Goal: Task Accomplishment & Management: Use online tool/utility

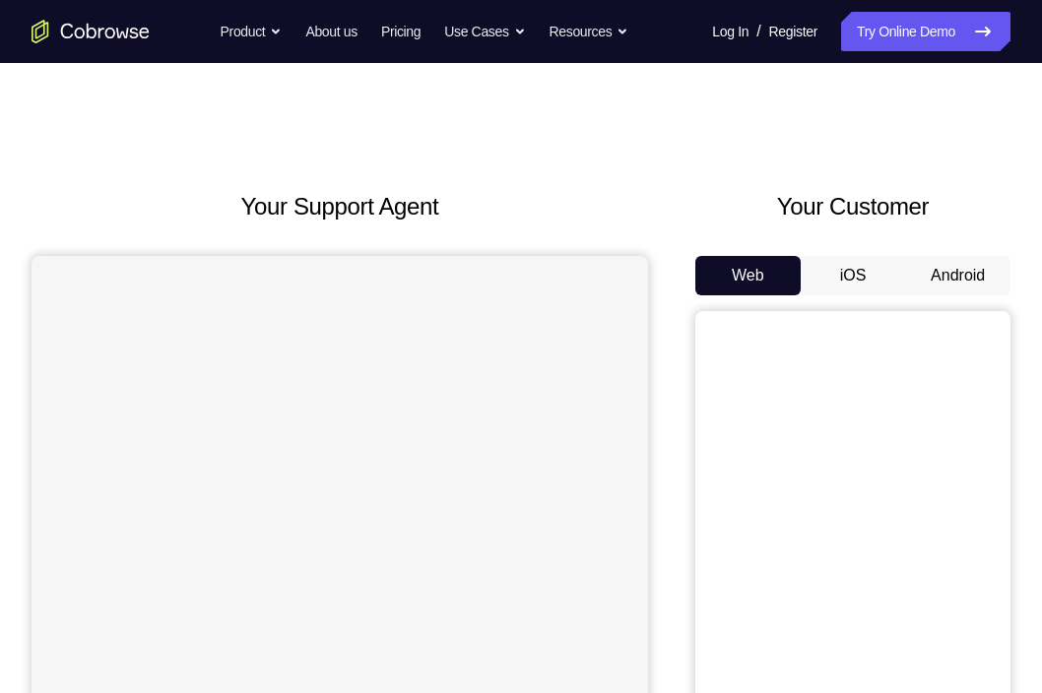
click at [962, 286] on button "Android" at bounding box center [957, 275] width 105 height 39
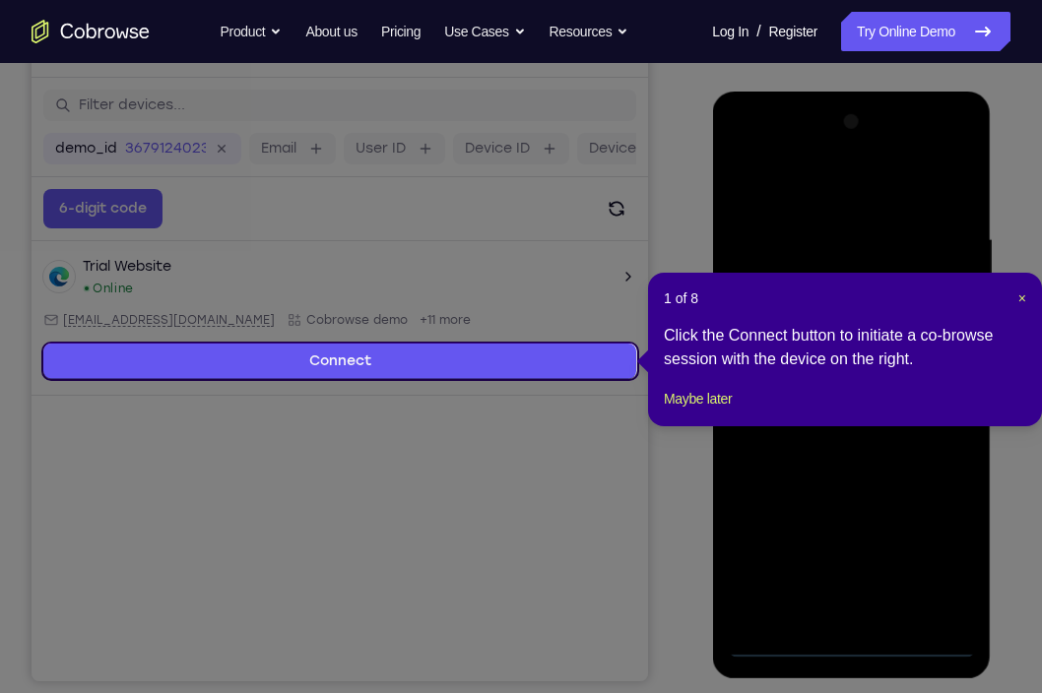
click at [1027, 298] on div "1 of 8 × Click the Connect button to initiate a co-browse session with the devi…" at bounding box center [845, 350] width 394 height 154
click at [1019, 298] on span "×" at bounding box center [1022, 299] width 8 height 16
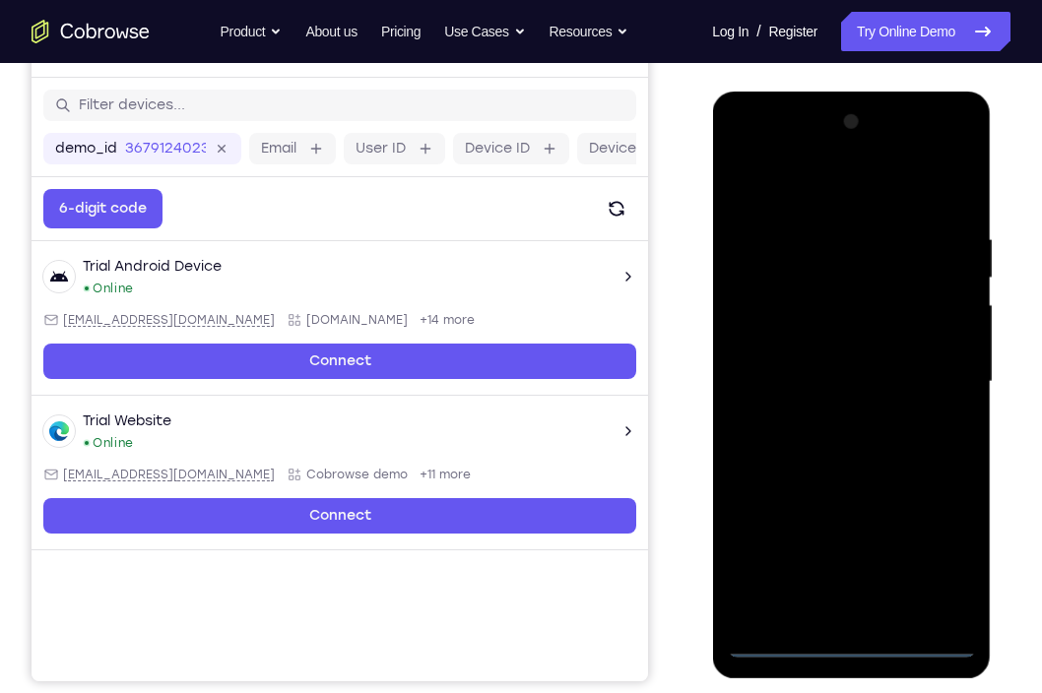
click at [853, 639] on div at bounding box center [851, 382] width 248 height 552
click at [931, 542] on div at bounding box center [851, 382] width 248 height 552
click at [756, 157] on div at bounding box center [851, 382] width 248 height 552
click at [931, 363] on div at bounding box center [851, 382] width 248 height 552
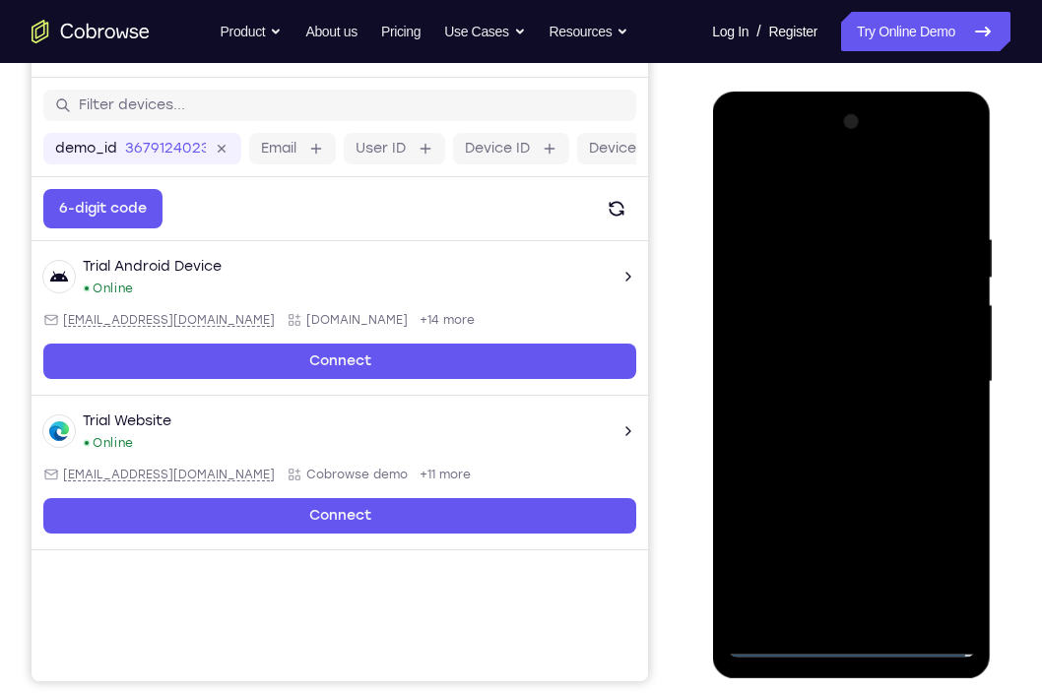
click at [836, 421] on div at bounding box center [851, 382] width 248 height 552
click at [848, 345] on div at bounding box center [851, 382] width 248 height 552
click at [829, 360] on div at bounding box center [851, 382] width 248 height 552
click at [830, 417] on div at bounding box center [851, 382] width 248 height 552
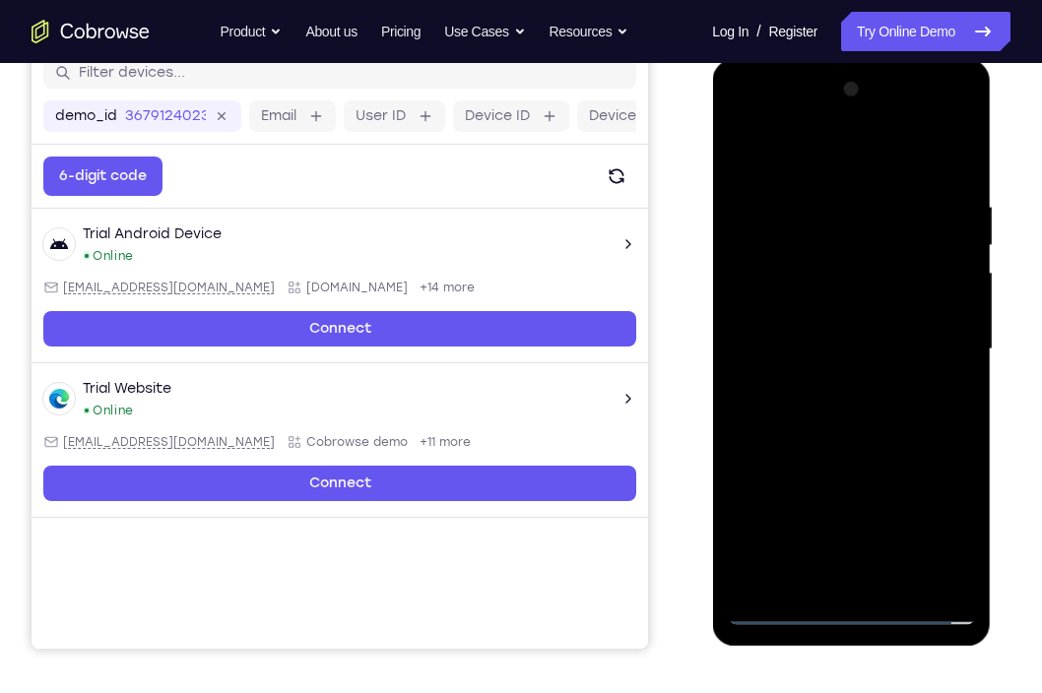
scroll to position [264, 0]
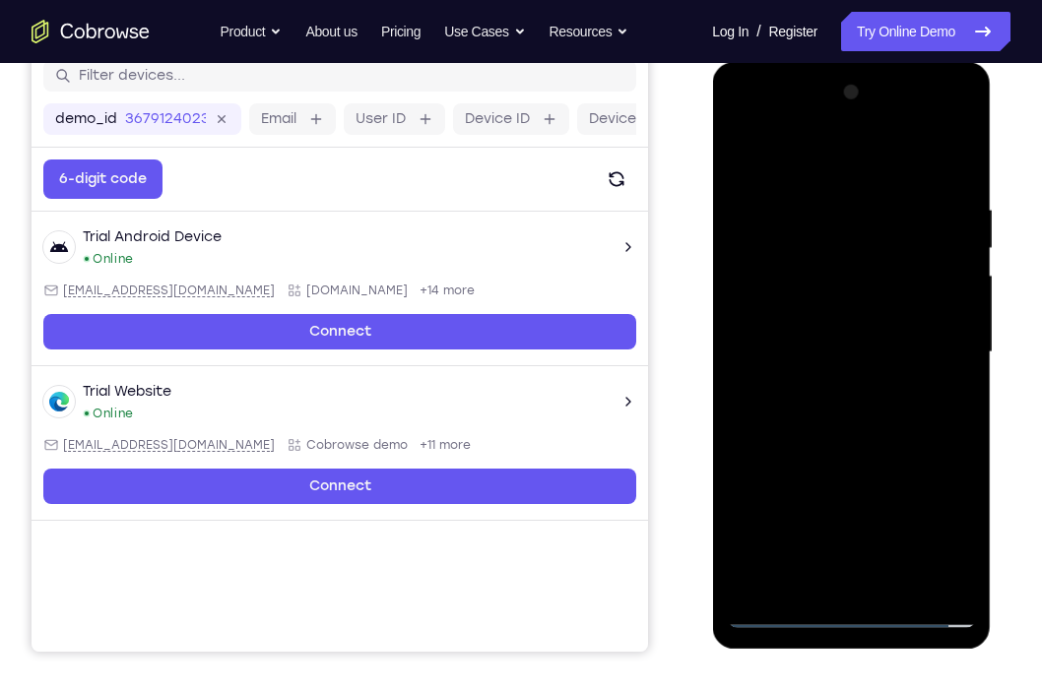
click at [850, 312] on div at bounding box center [851, 353] width 248 height 552
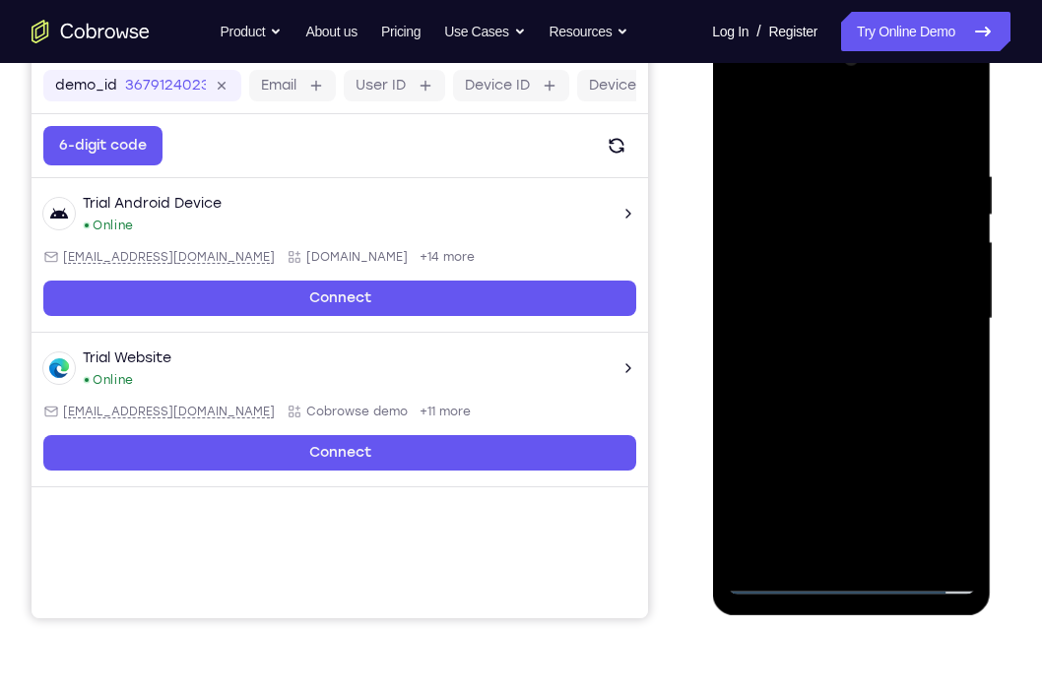
scroll to position [302, 0]
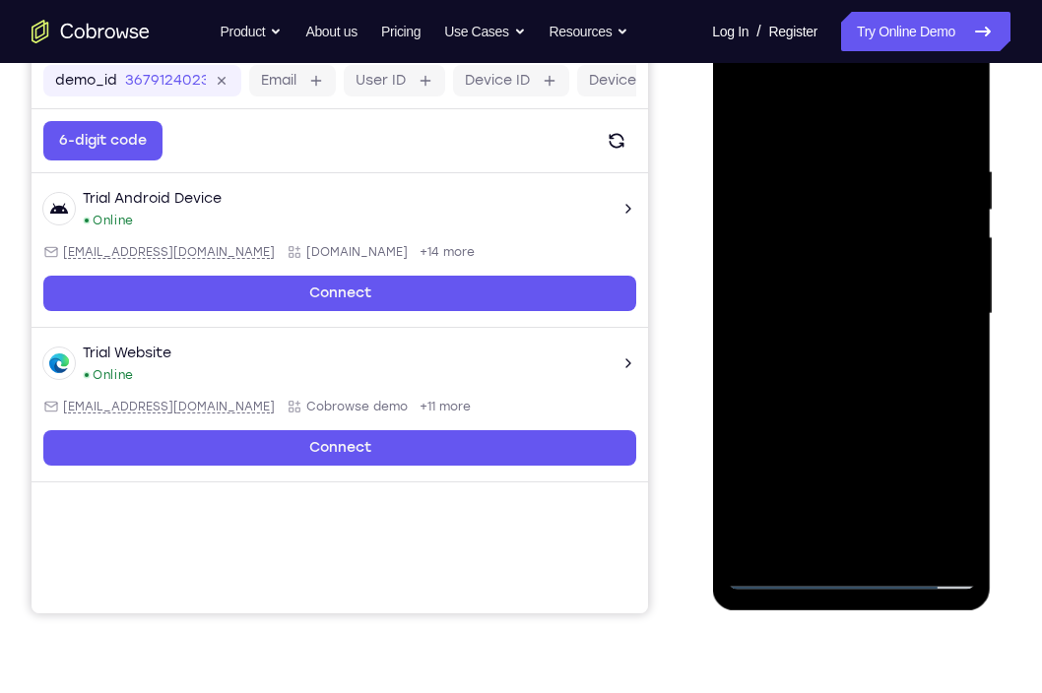
click at [959, 402] on div at bounding box center [851, 314] width 248 height 552
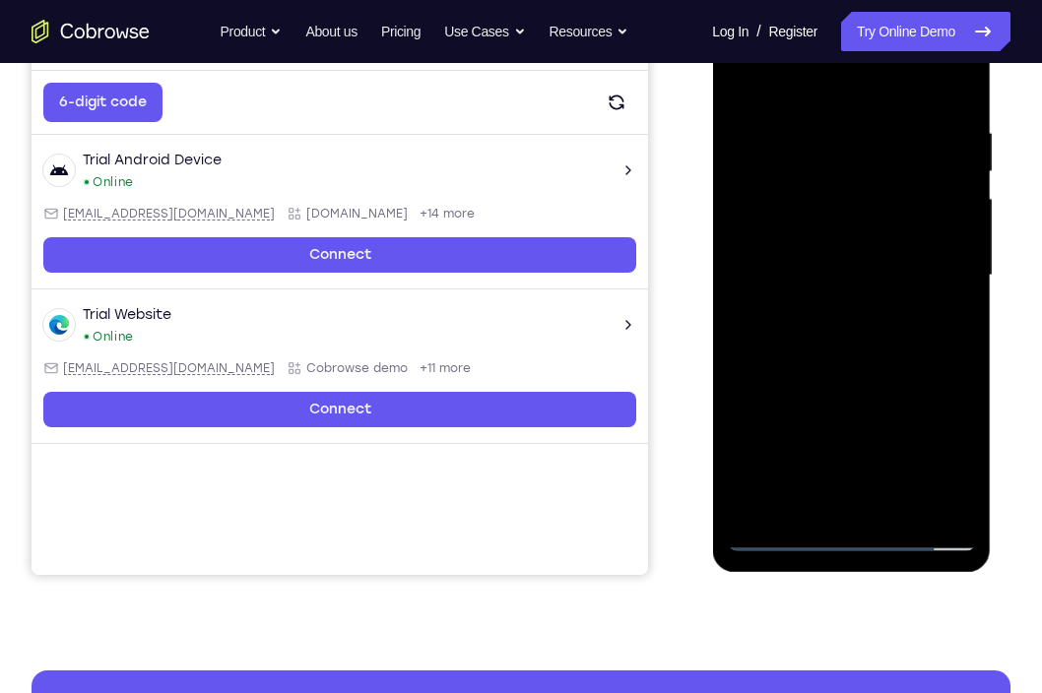
scroll to position [343, 0]
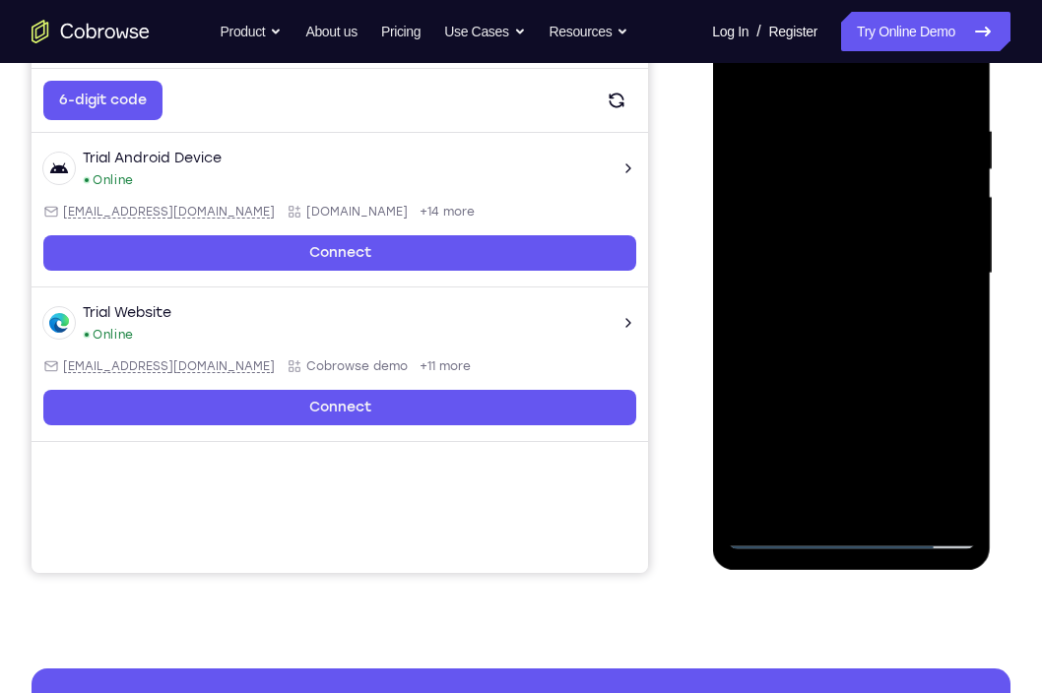
drag, startPoint x: 871, startPoint y: 399, endPoint x: 863, endPoint y: 235, distance: 163.7
click at [863, 235] on div at bounding box center [851, 274] width 248 height 552
click at [741, 375] on div at bounding box center [851, 274] width 248 height 552
drag, startPoint x: 894, startPoint y: 255, endPoint x: 877, endPoint y: 509, distance: 254.7
click at [877, 509] on div at bounding box center [851, 274] width 248 height 552
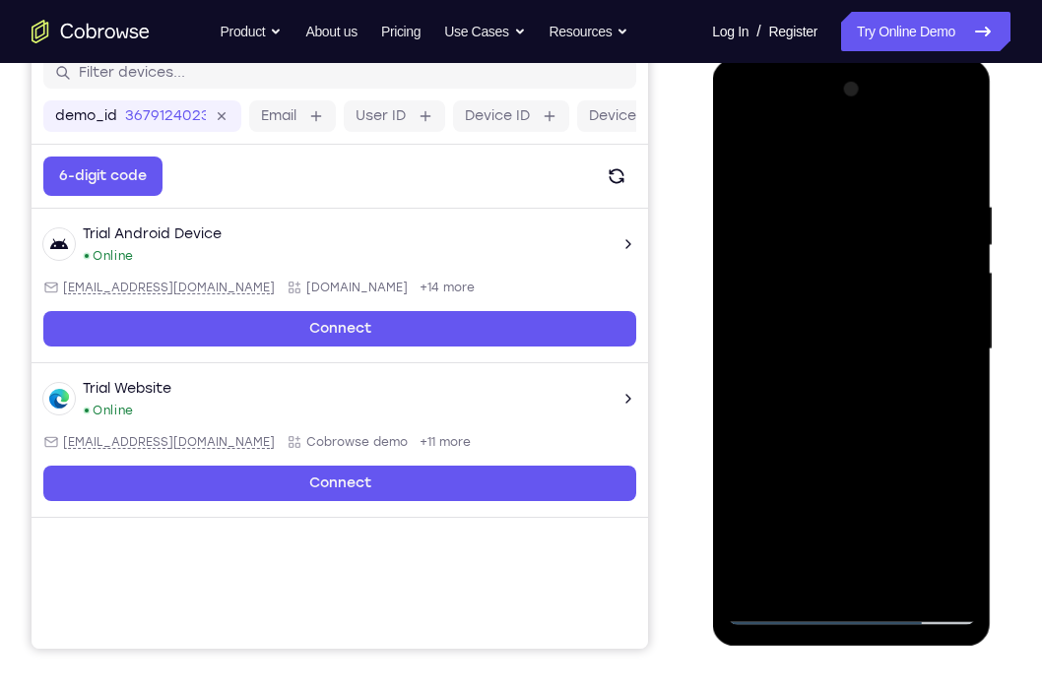
scroll to position [266, 0]
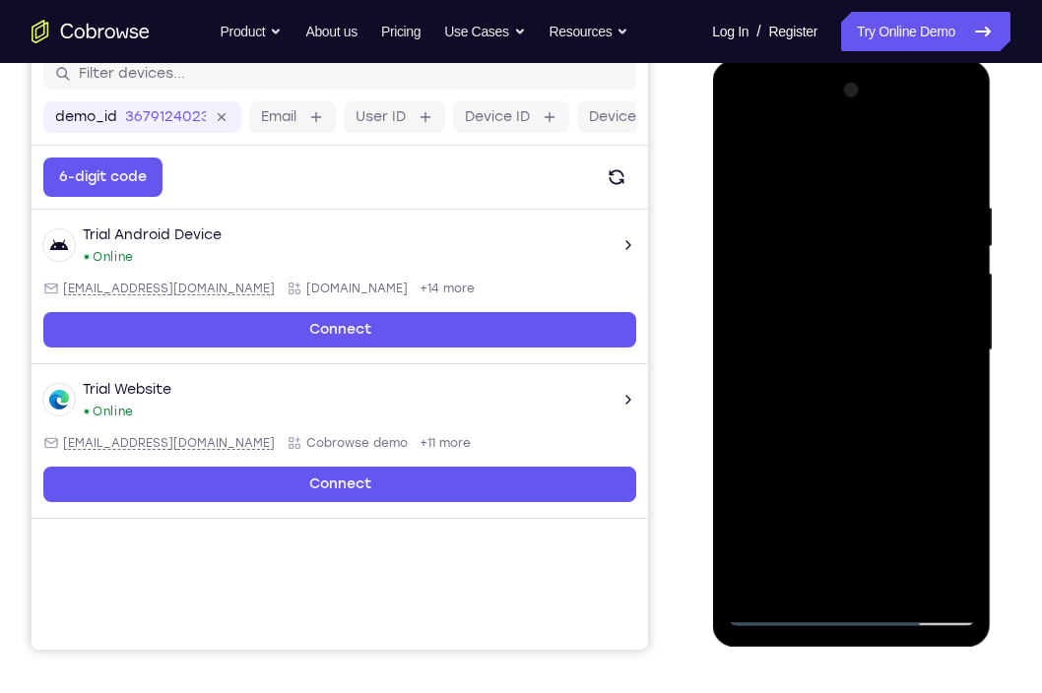
click at [807, 181] on div at bounding box center [851, 351] width 248 height 552
click at [951, 377] on div at bounding box center [851, 351] width 248 height 552
click at [903, 361] on div at bounding box center [851, 351] width 248 height 552
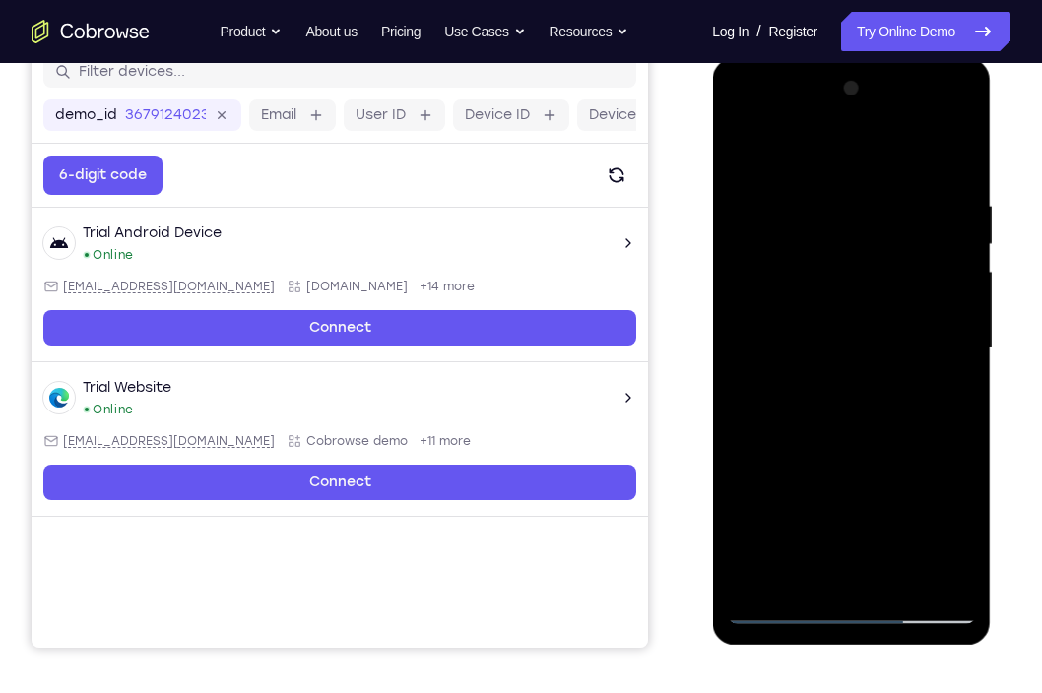
scroll to position [261, 0]
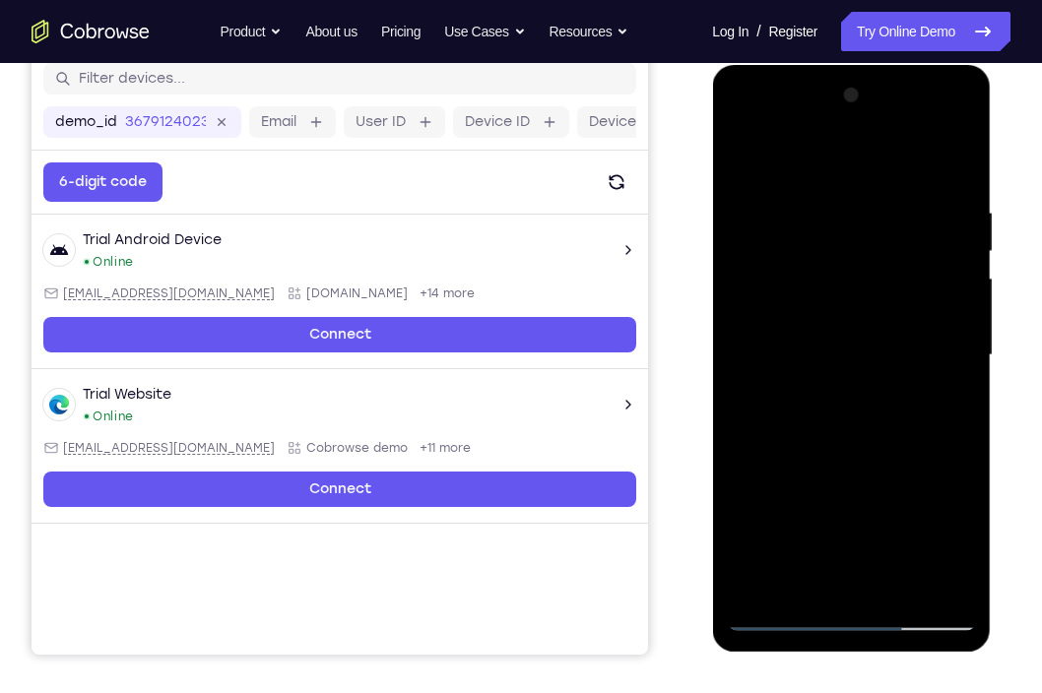
click at [943, 365] on div at bounding box center [851, 356] width 248 height 552
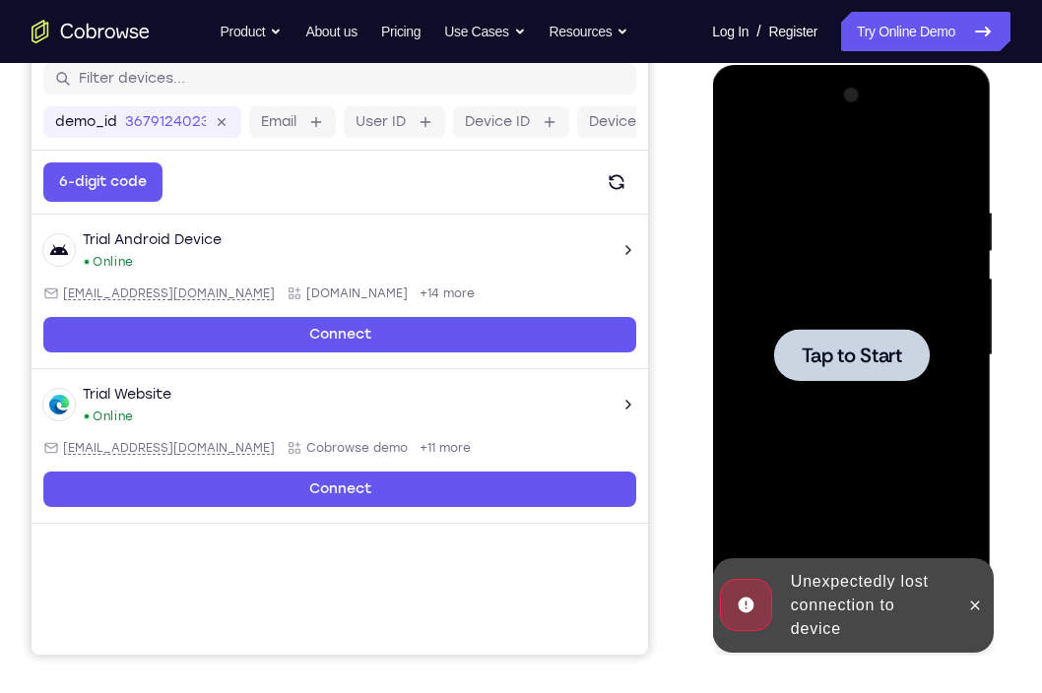
click at [890, 361] on span "Tap to Start" at bounding box center [851, 356] width 100 height 20
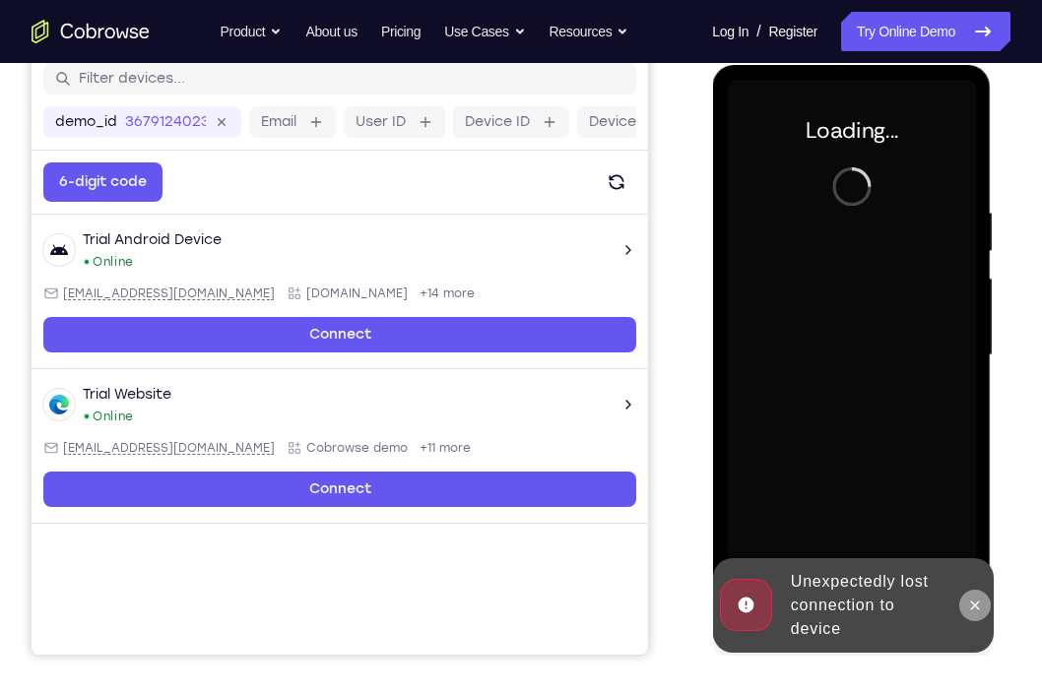
click at [975, 601] on icon at bounding box center [974, 606] width 16 height 16
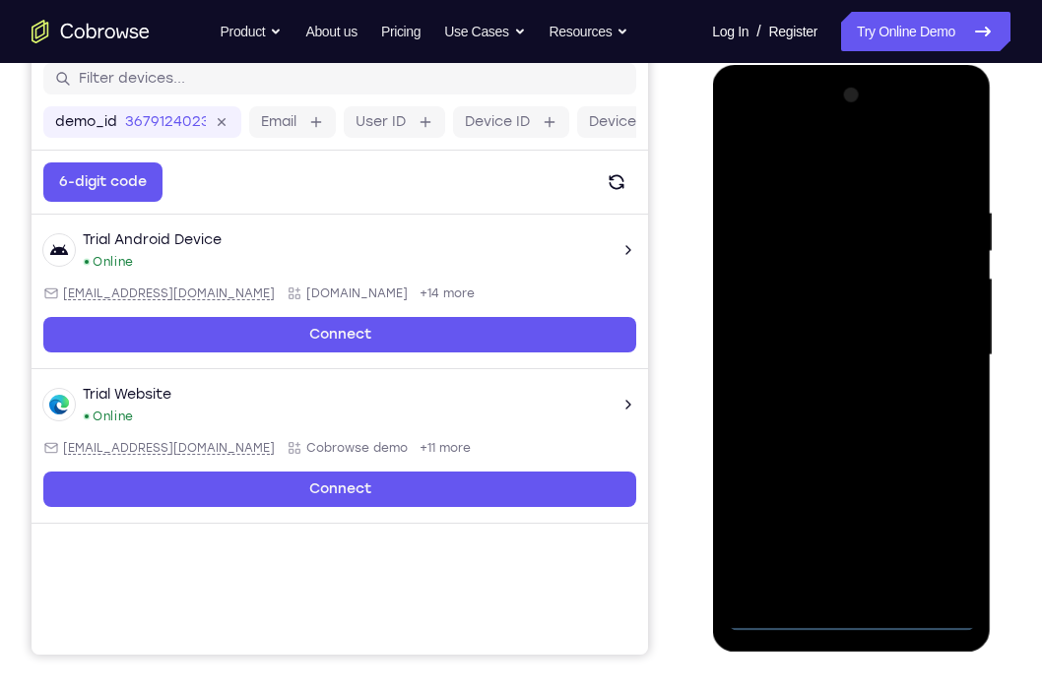
click at [850, 624] on div at bounding box center [851, 356] width 248 height 552
click at [933, 521] on div at bounding box center [851, 356] width 248 height 552
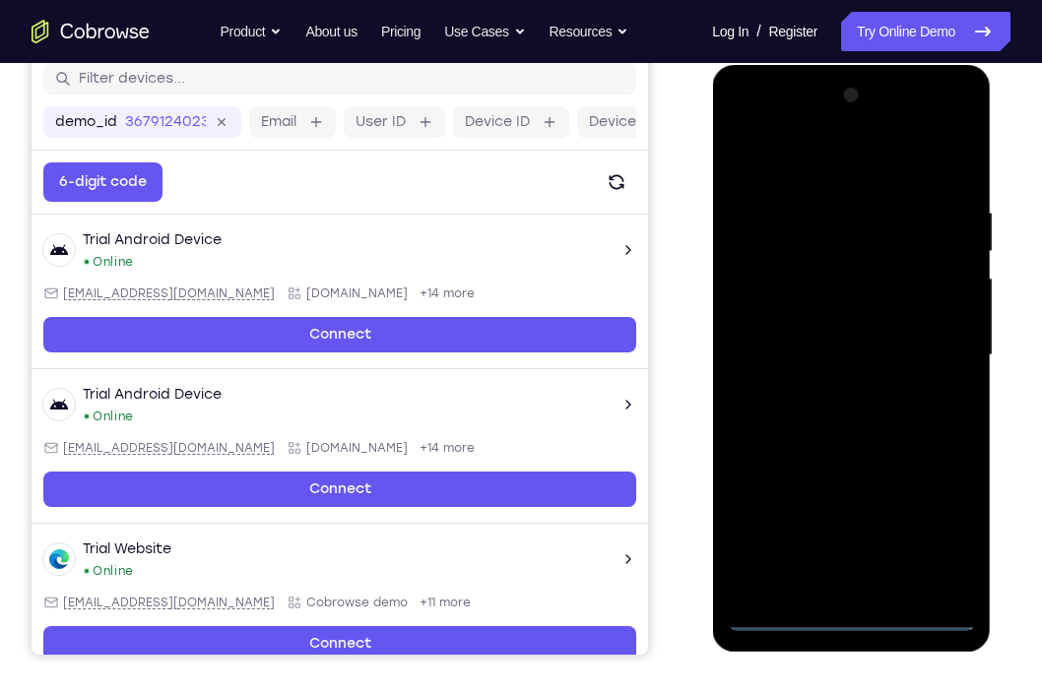
click at [804, 149] on div at bounding box center [851, 356] width 248 height 552
click at [938, 349] on div at bounding box center [851, 356] width 248 height 552
click at [824, 394] on div at bounding box center [851, 356] width 248 height 552
click at [848, 340] on div at bounding box center [851, 356] width 248 height 552
click at [847, 322] on div at bounding box center [851, 356] width 248 height 552
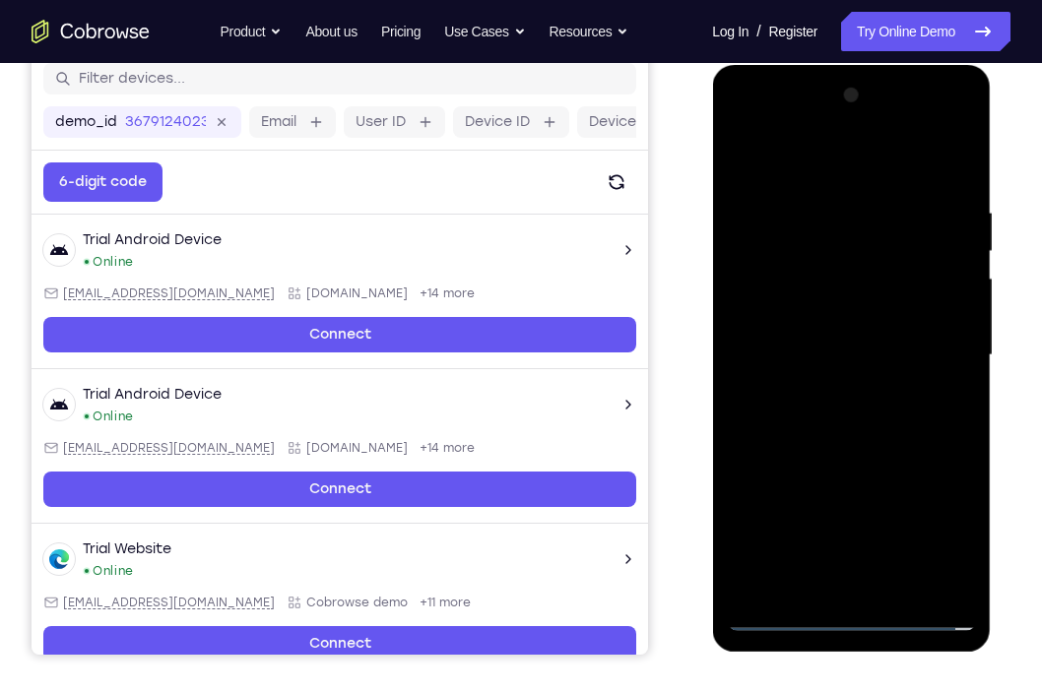
click at [835, 352] on div at bounding box center [851, 356] width 248 height 552
click at [848, 429] on div at bounding box center [851, 356] width 248 height 552
click at [862, 408] on div at bounding box center [851, 356] width 248 height 552
click at [961, 172] on div at bounding box center [851, 356] width 248 height 552
click at [898, 587] on div at bounding box center [851, 356] width 248 height 552
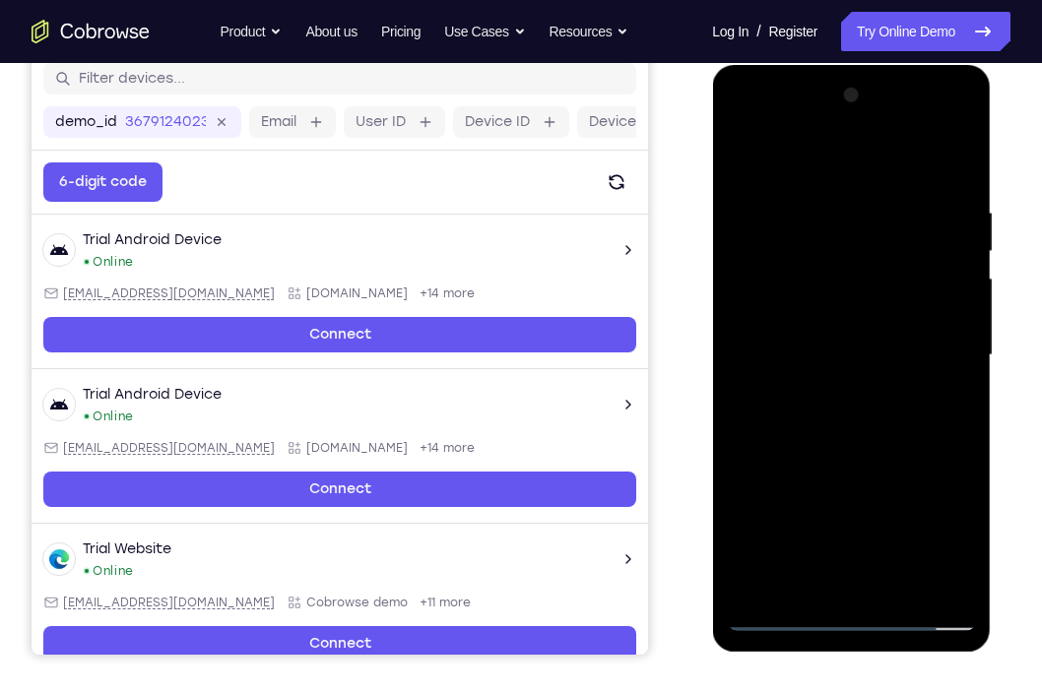
click at [889, 457] on div at bounding box center [851, 356] width 248 height 552
click at [899, 333] on div at bounding box center [851, 356] width 248 height 552
click at [820, 584] on div at bounding box center [851, 356] width 248 height 552
click at [942, 411] on div at bounding box center [851, 356] width 248 height 552
click at [738, 158] on div at bounding box center [851, 356] width 248 height 552
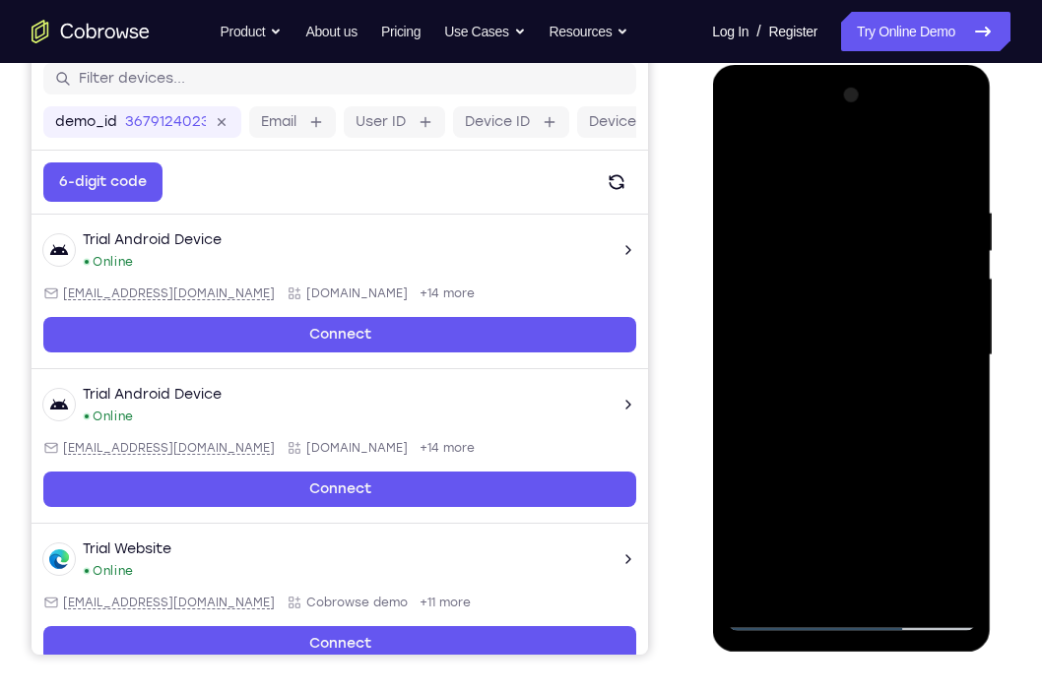
click at [738, 158] on div at bounding box center [851, 356] width 248 height 552
click at [818, 196] on div at bounding box center [851, 356] width 248 height 552
click at [956, 360] on div at bounding box center [851, 356] width 248 height 552
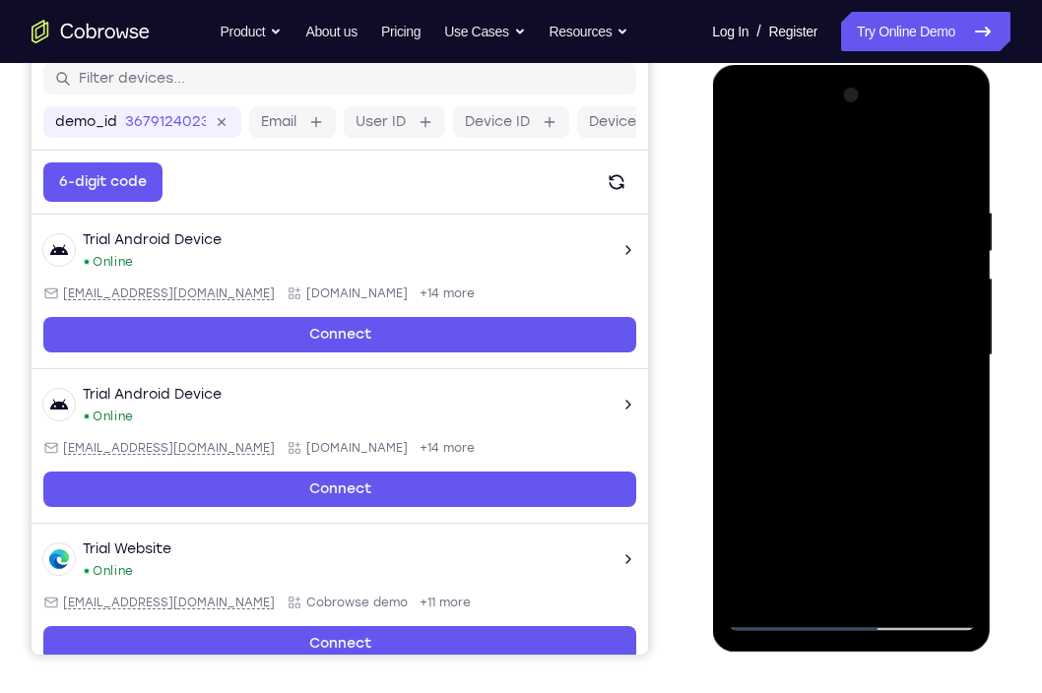
click at [956, 360] on div at bounding box center [851, 356] width 248 height 552
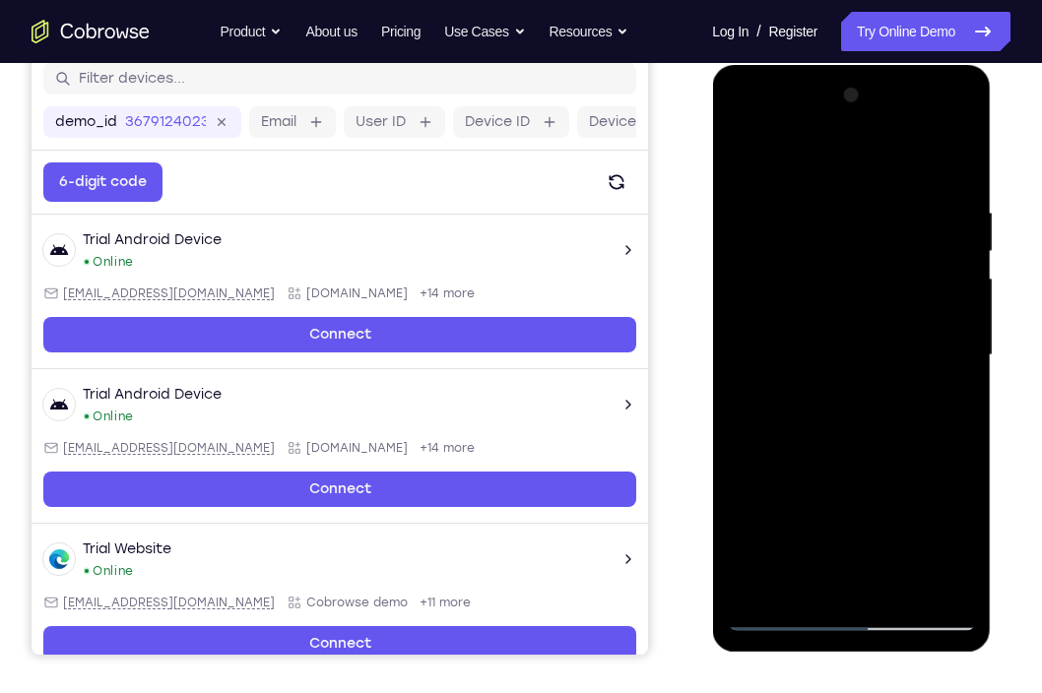
click at [956, 360] on div at bounding box center [851, 356] width 248 height 552
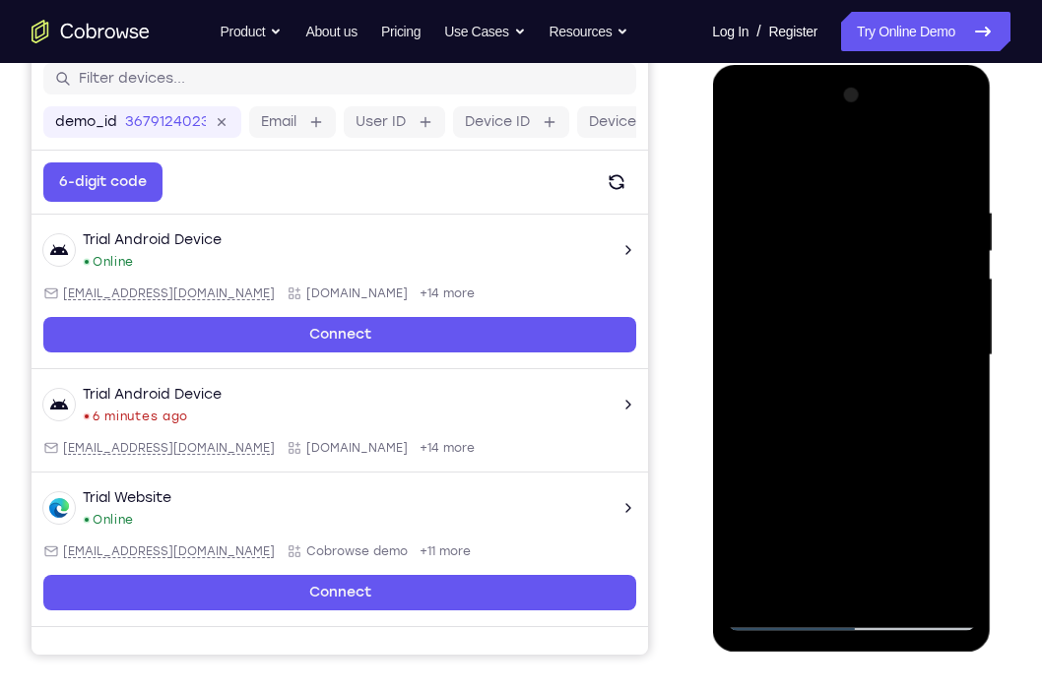
click at [952, 173] on div at bounding box center [851, 356] width 248 height 552
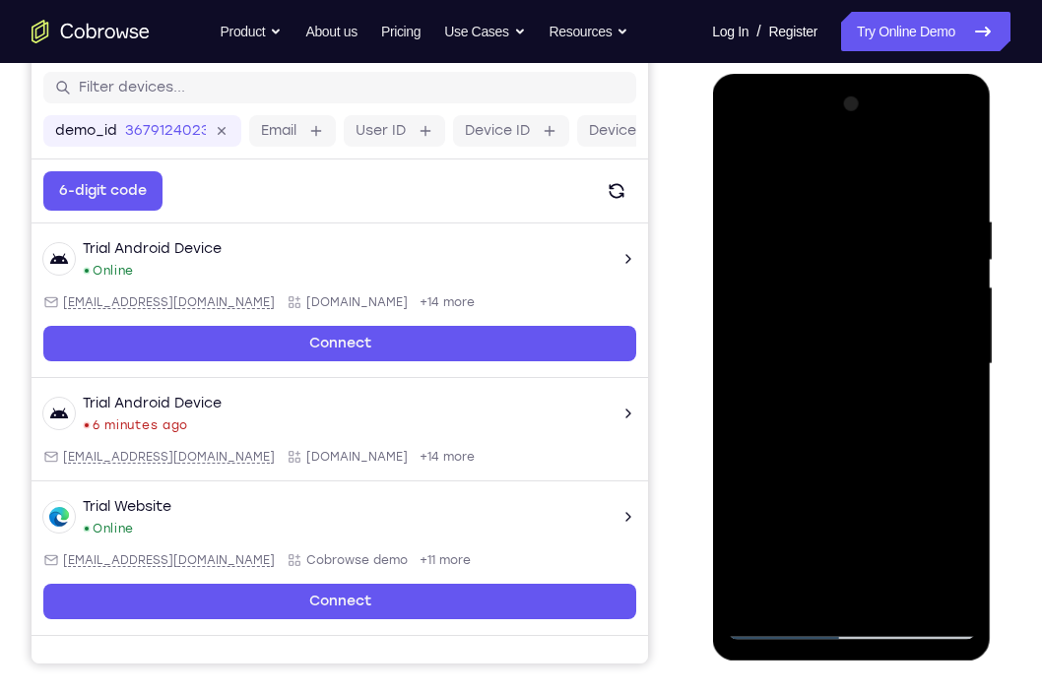
scroll to position [251, 0]
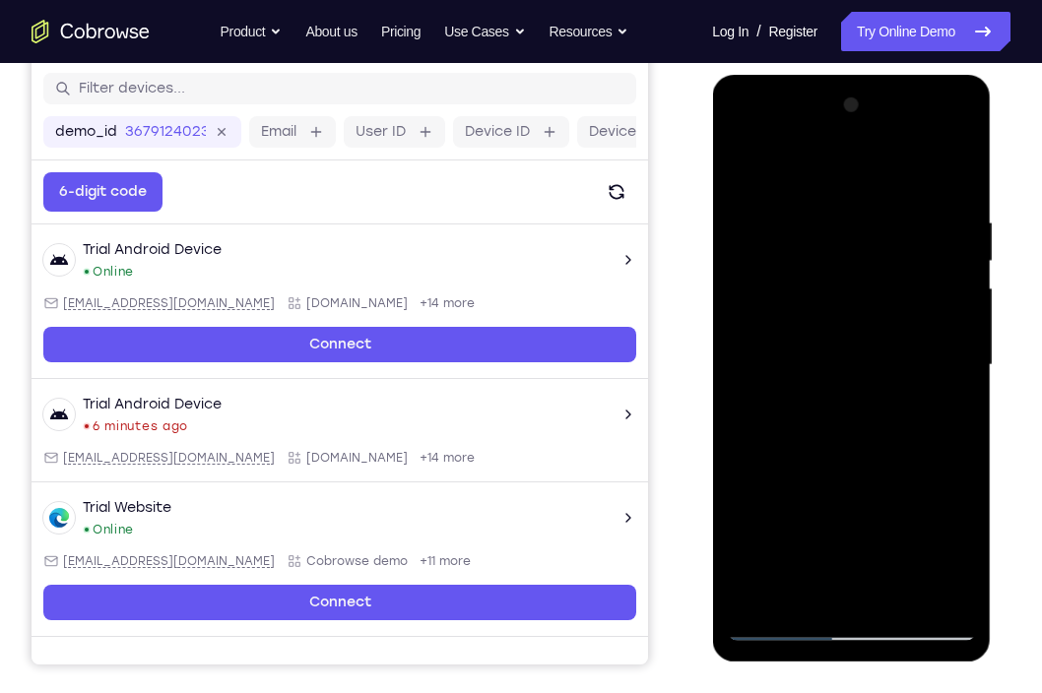
click at [952, 173] on div at bounding box center [851, 366] width 248 height 552
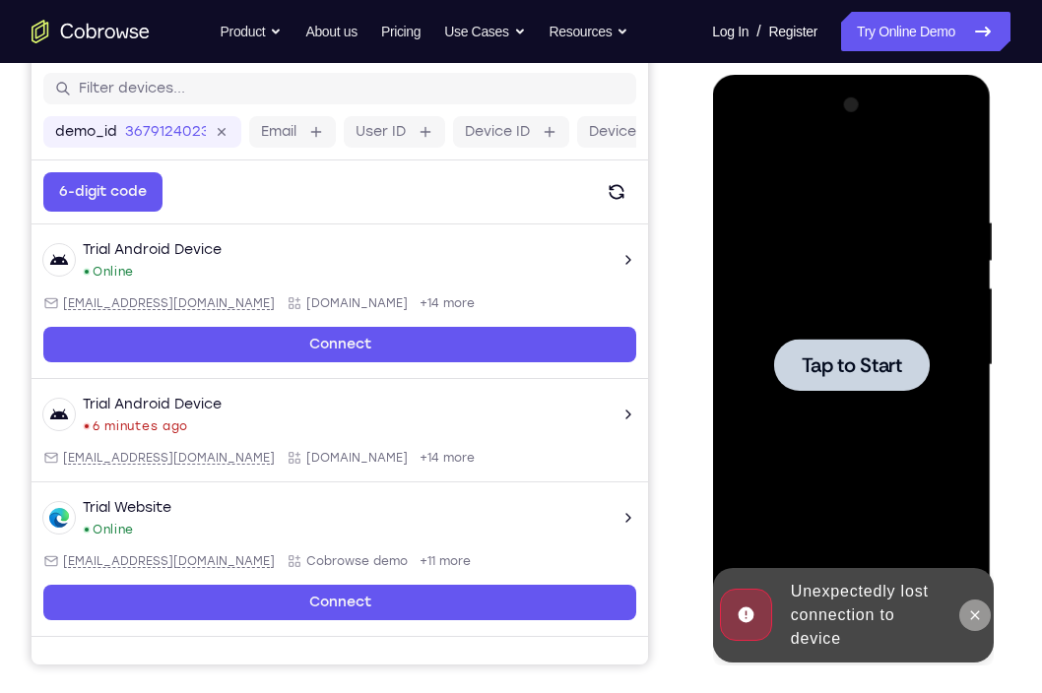
click at [971, 617] on icon at bounding box center [974, 615] width 9 height 9
